Goal: Find specific page/section: Find specific page/section

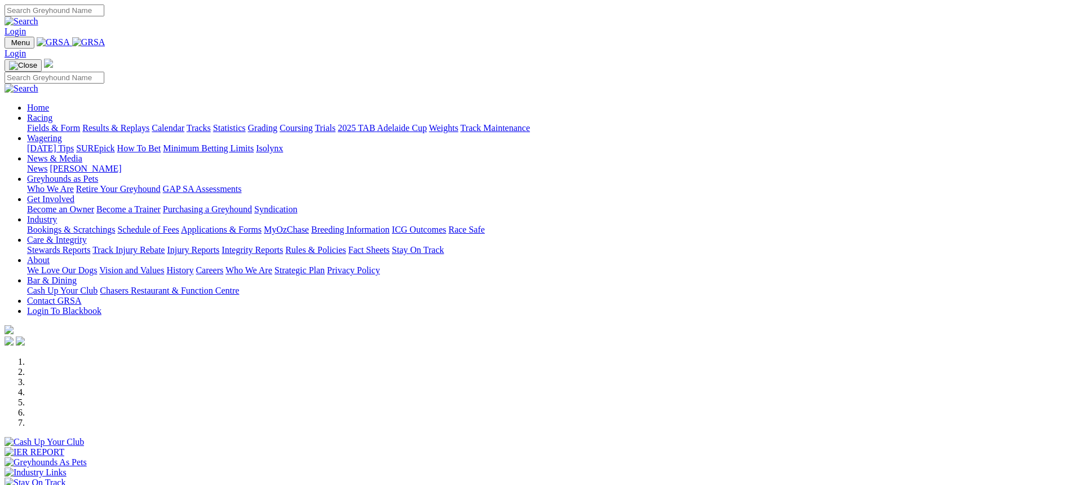
scroll to position [282, 0]
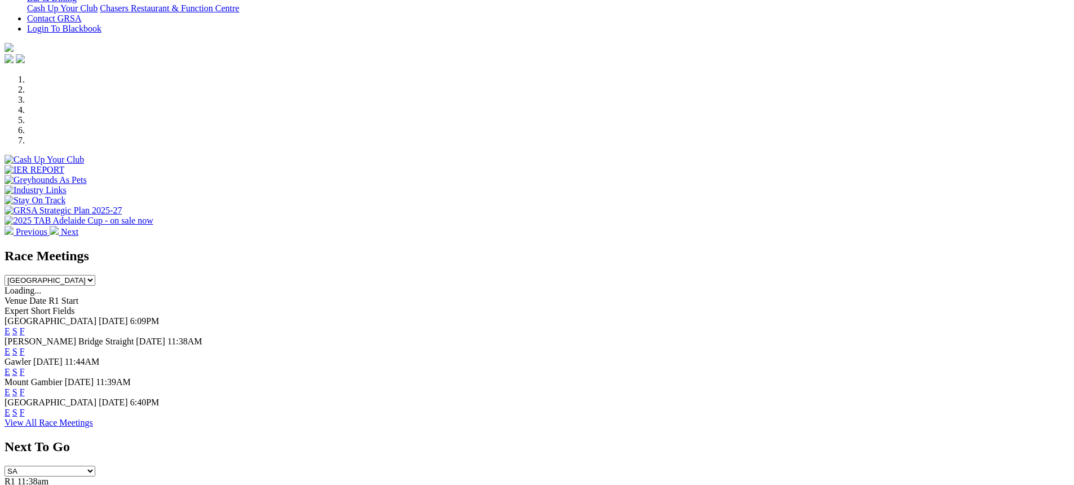
click at [25, 367] on link "F" at bounding box center [22, 372] width 5 height 10
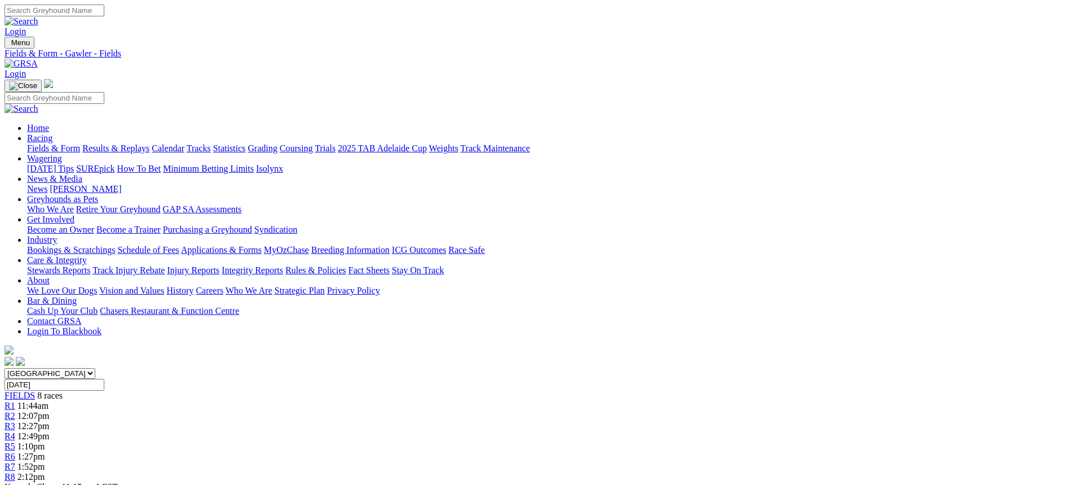
click at [80, 143] on link "Fields & Form" at bounding box center [53, 148] width 53 height 10
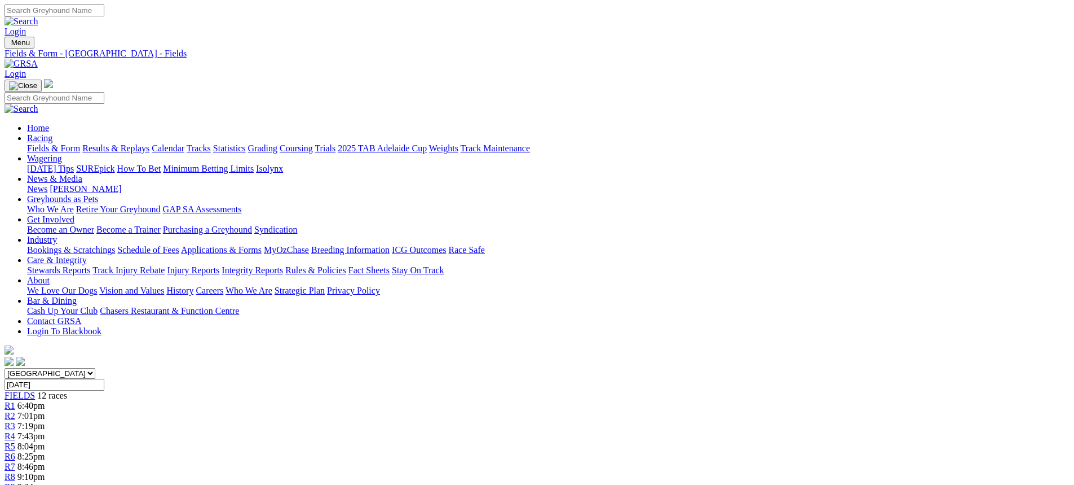
click at [80, 143] on link "Fields & Form" at bounding box center [53, 148] width 53 height 10
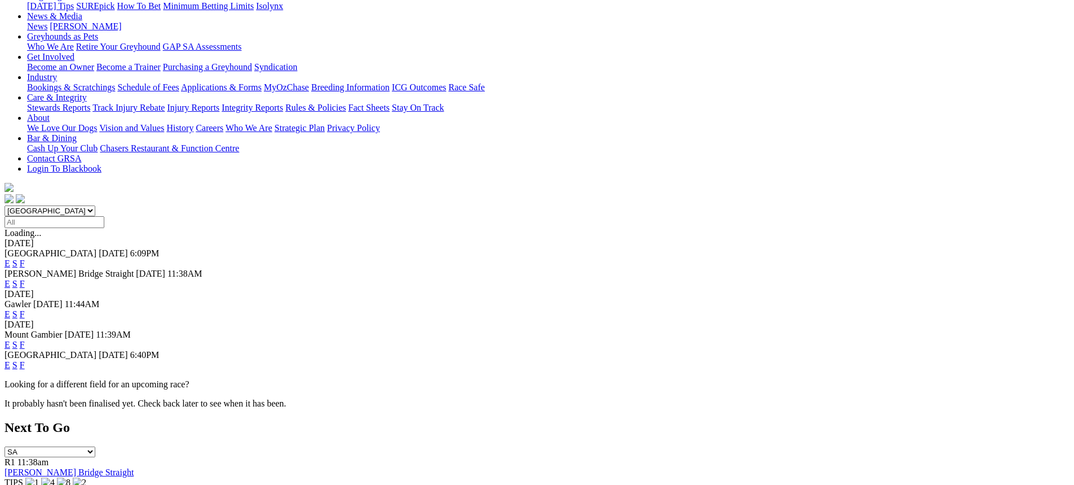
scroll to position [169, 0]
